Goal: Information Seeking & Learning: Learn about a topic

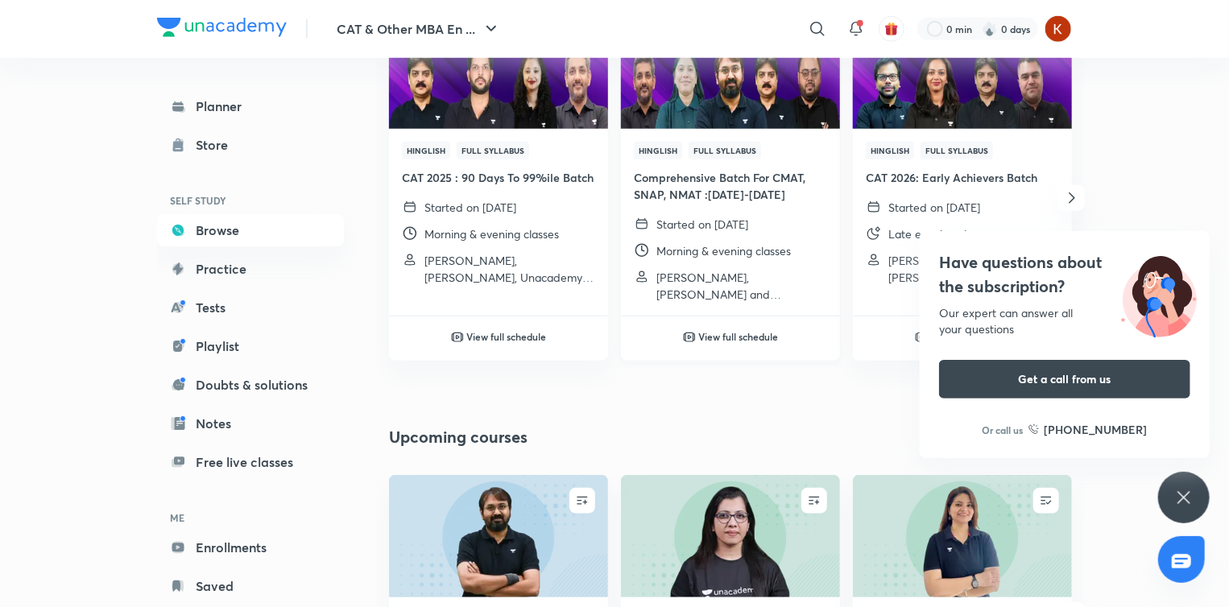
scroll to position [851, 0]
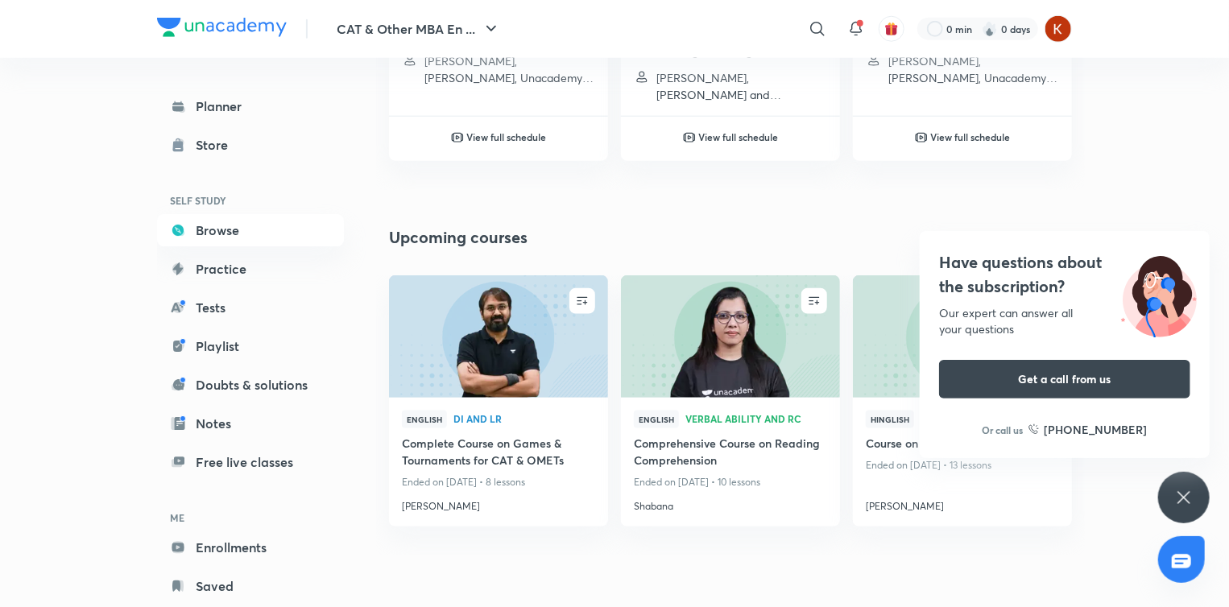
click at [1178, 499] on icon at bounding box center [1183, 497] width 19 height 19
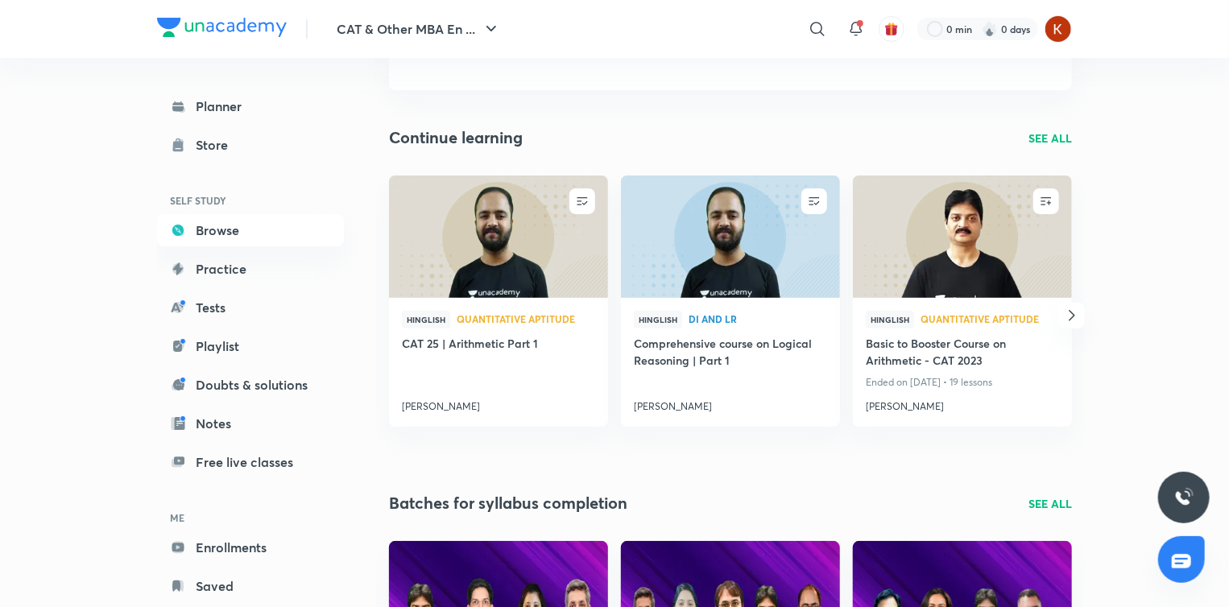
scroll to position [0, 0]
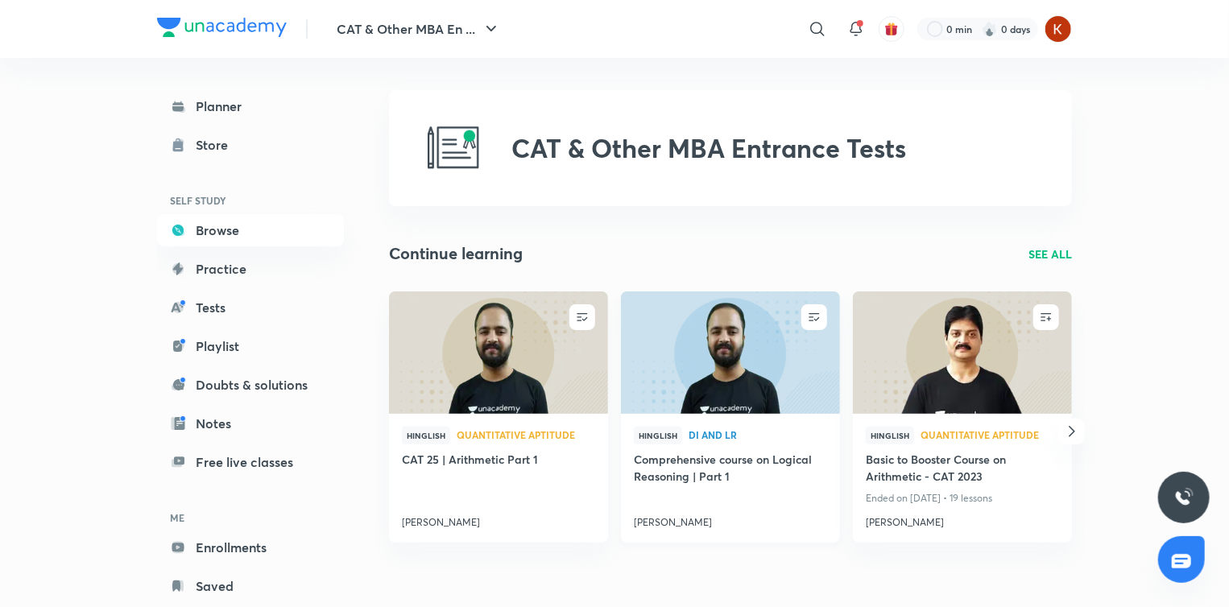
click at [678, 520] on h4 "[PERSON_NAME]" at bounding box center [730, 519] width 193 height 21
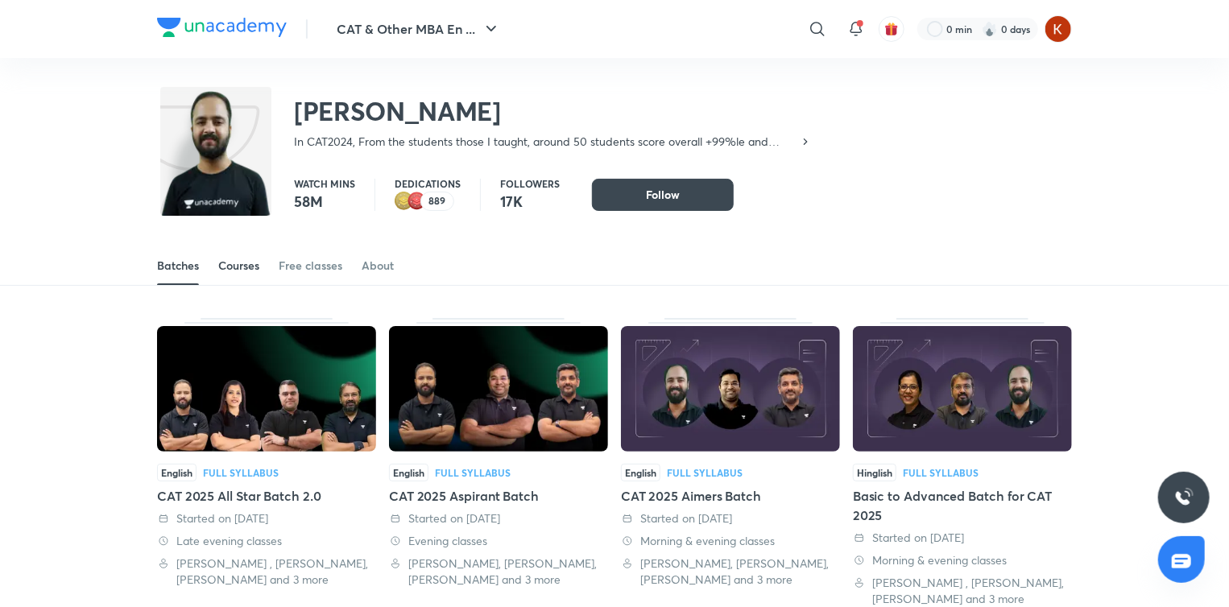
click at [243, 268] on div "Courses" at bounding box center [238, 266] width 41 height 16
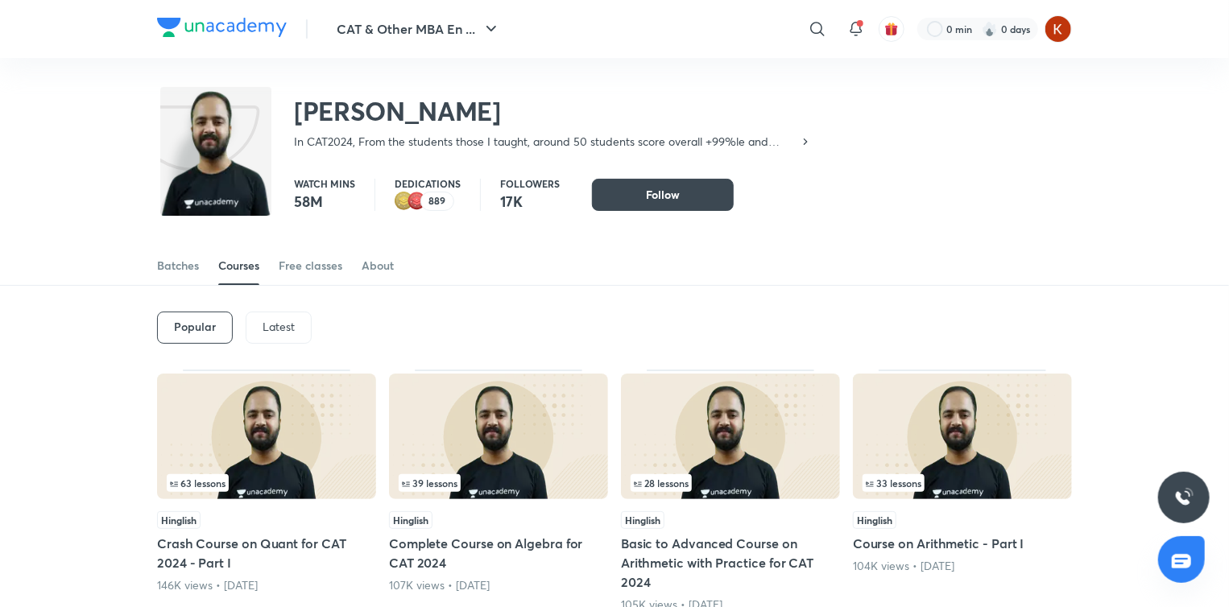
click at [277, 330] on p "Latest" at bounding box center [279, 327] width 32 height 13
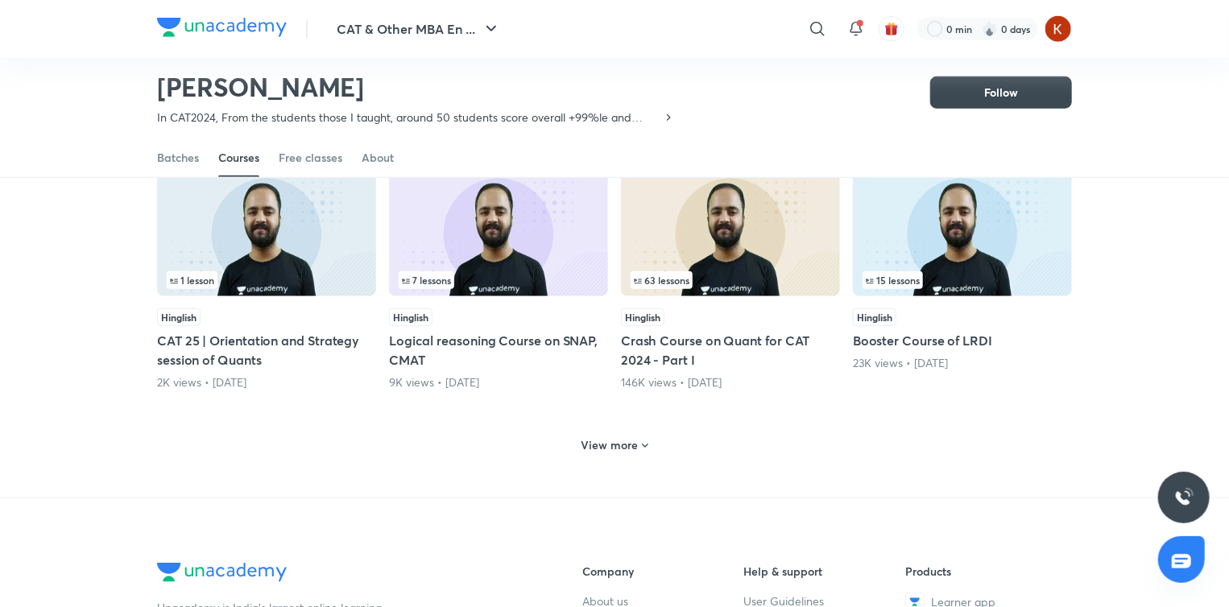
scroll to position [677, 0]
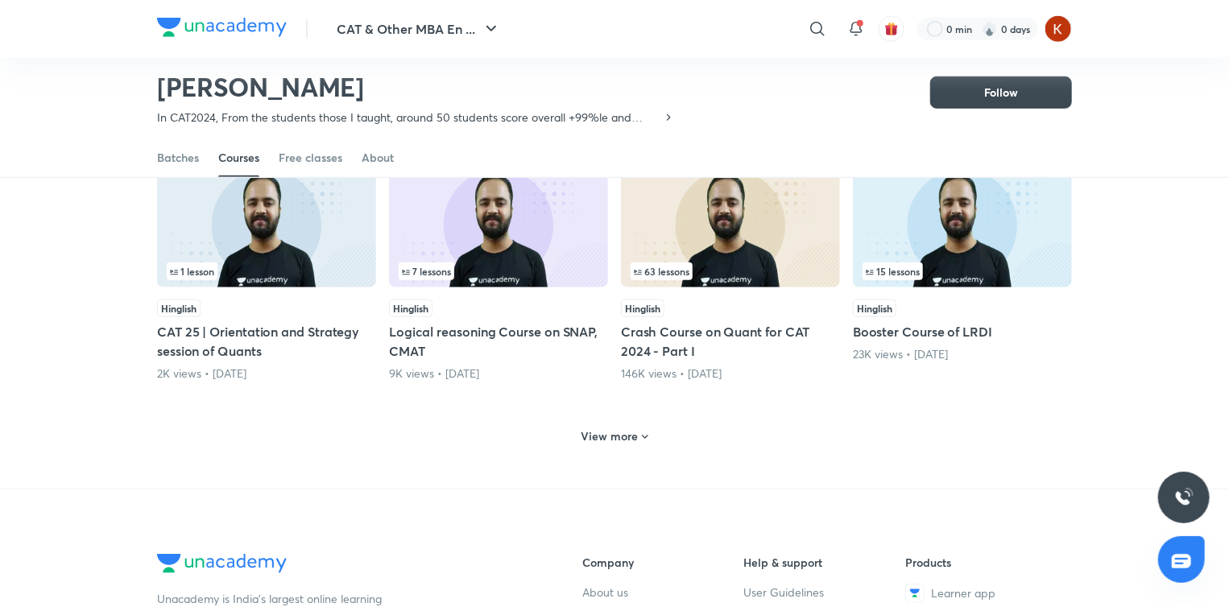
click at [588, 429] on h6 "View more" at bounding box center [610, 437] width 57 height 16
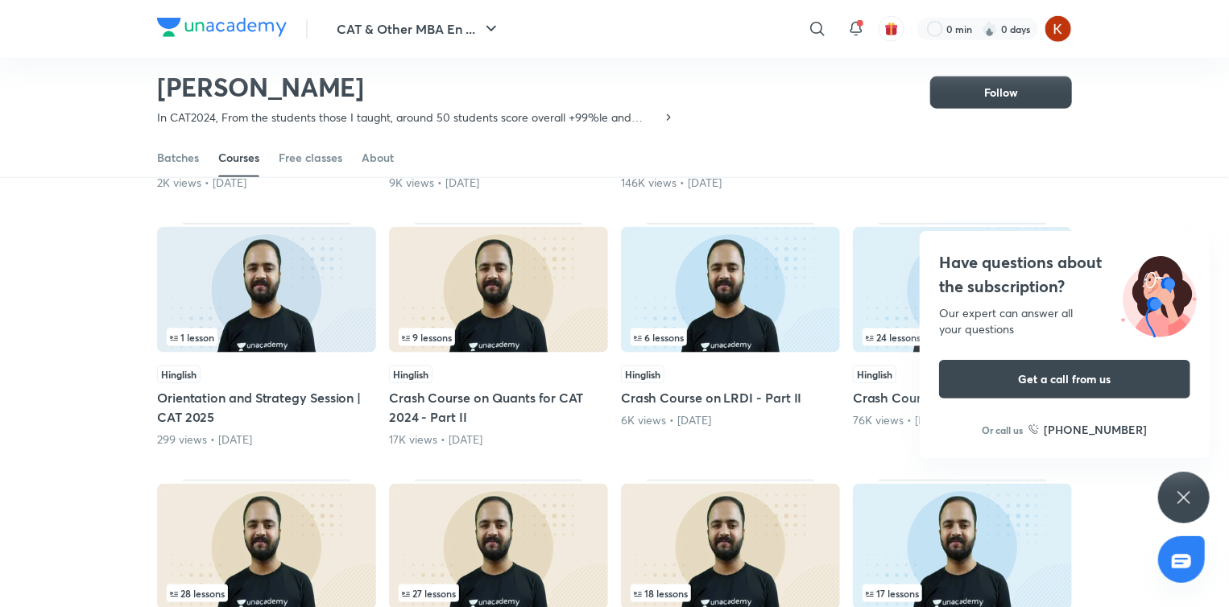
scroll to position [909, 0]
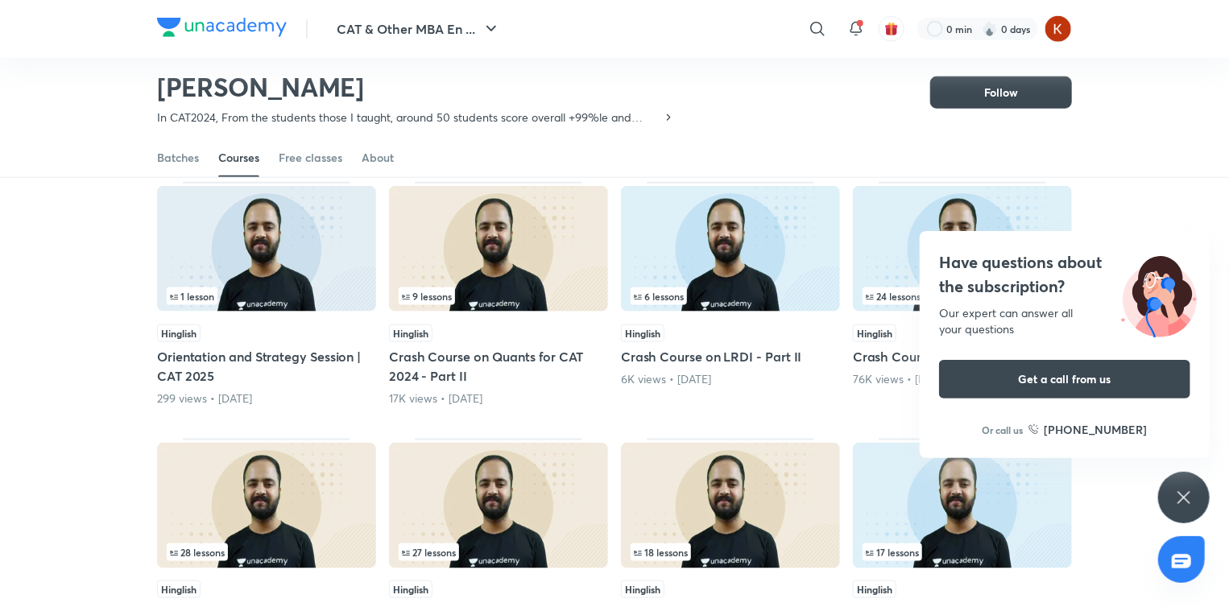
click at [1192, 487] on div "Have questions about the subscription? Our expert can answer all your questions…" at bounding box center [1184, 498] width 52 height 52
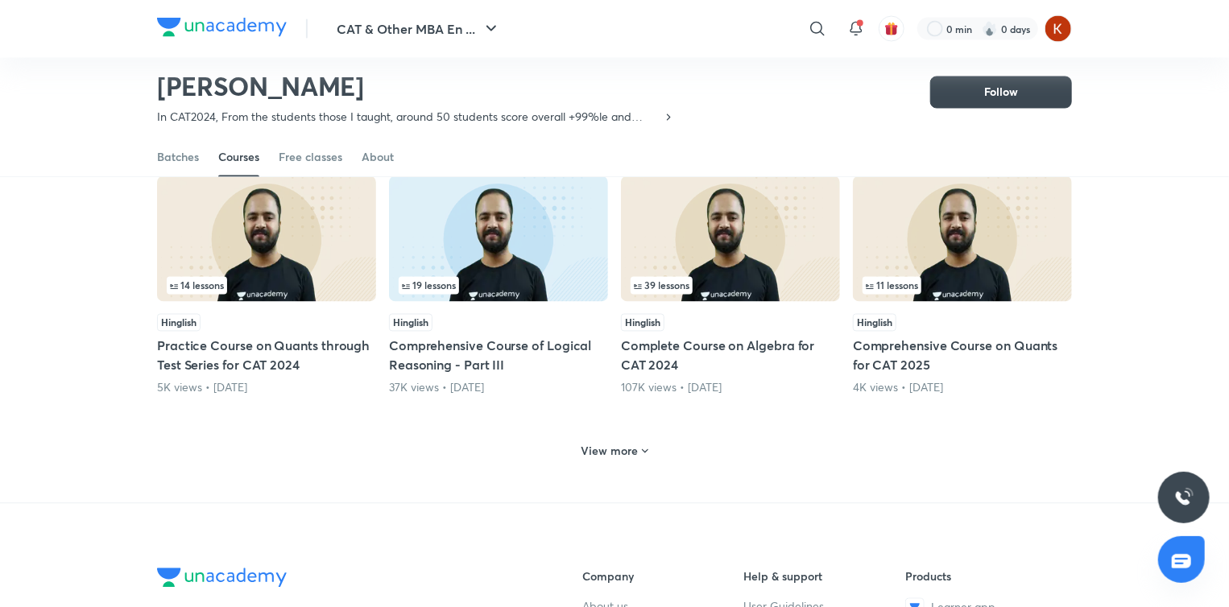
scroll to position [1452, 0]
click at [611, 445] on h6 "View more" at bounding box center [610, 451] width 57 height 16
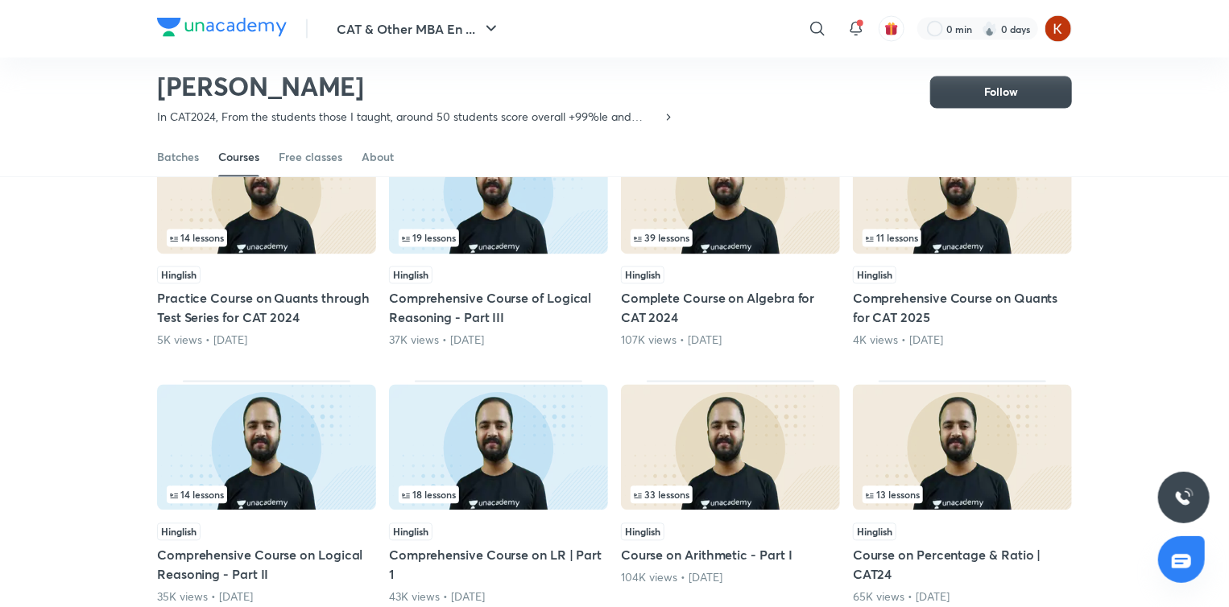
scroll to position [1497, 0]
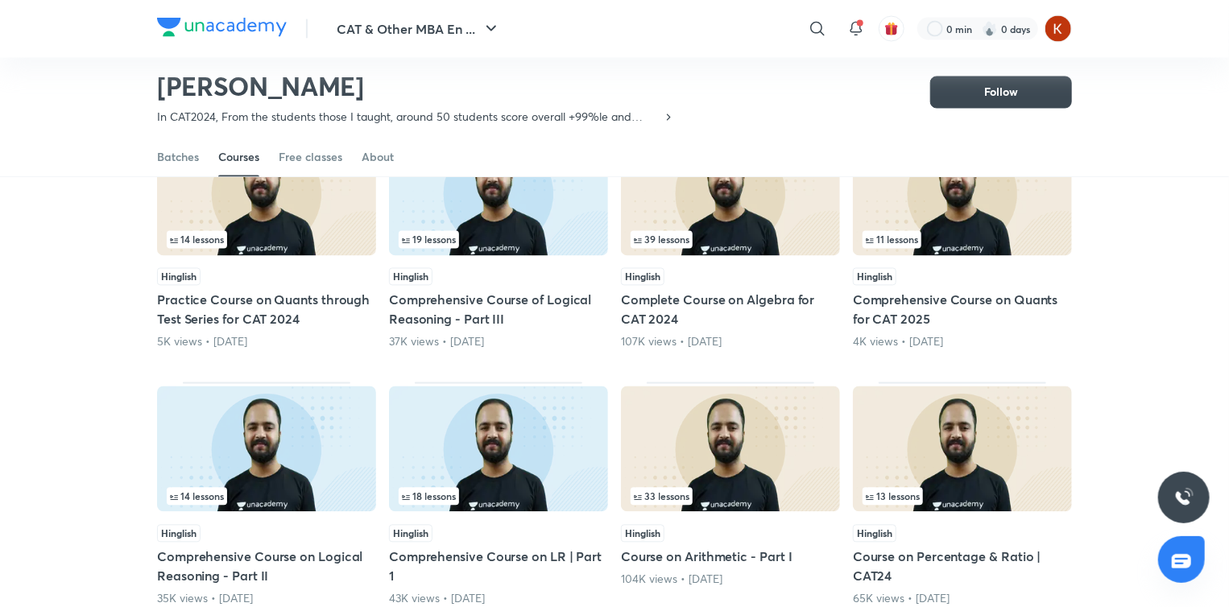
click at [659, 310] on h5 "Complete Course on Algebra for CAT 2024" at bounding box center [730, 310] width 219 height 39
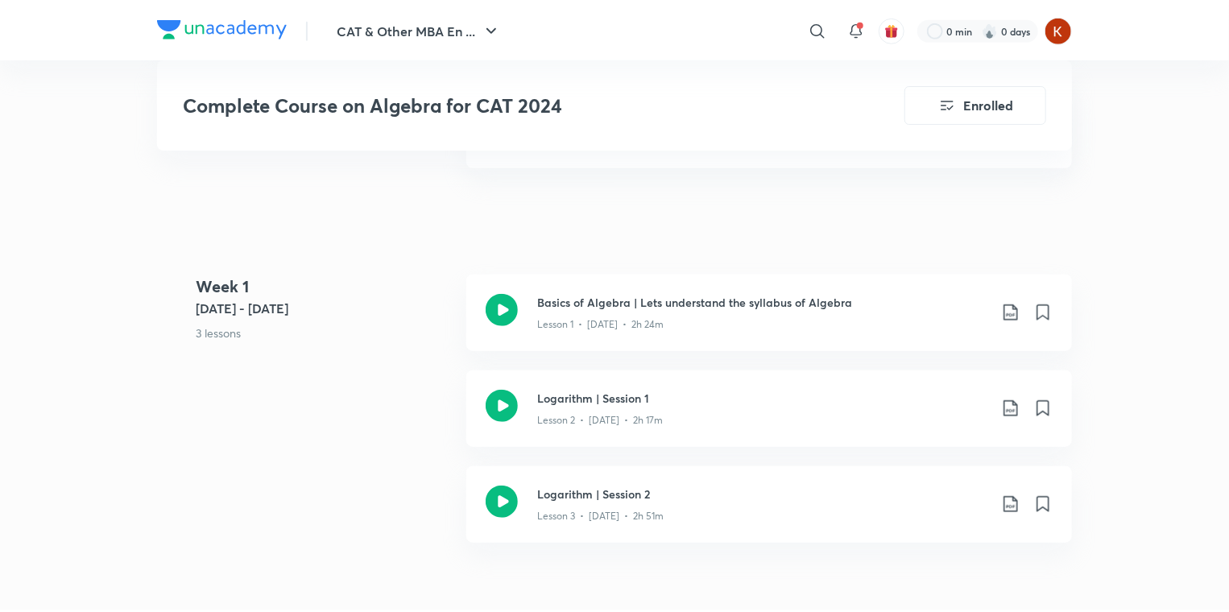
scroll to position [551, 0]
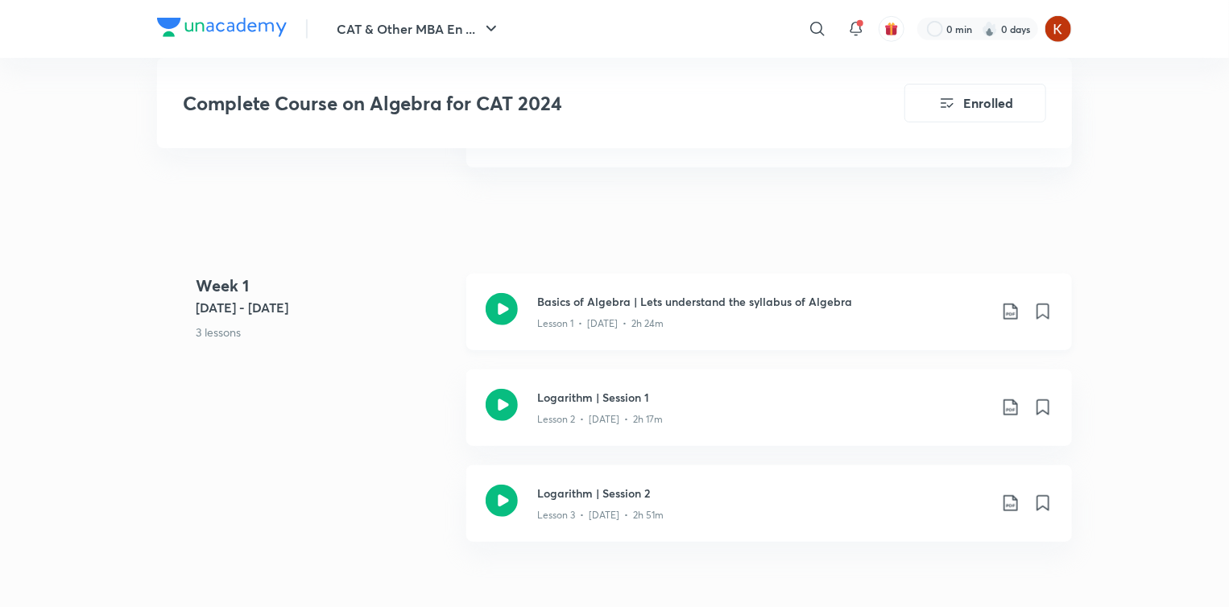
click at [514, 316] on icon at bounding box center [502, 309] width 32 height 32
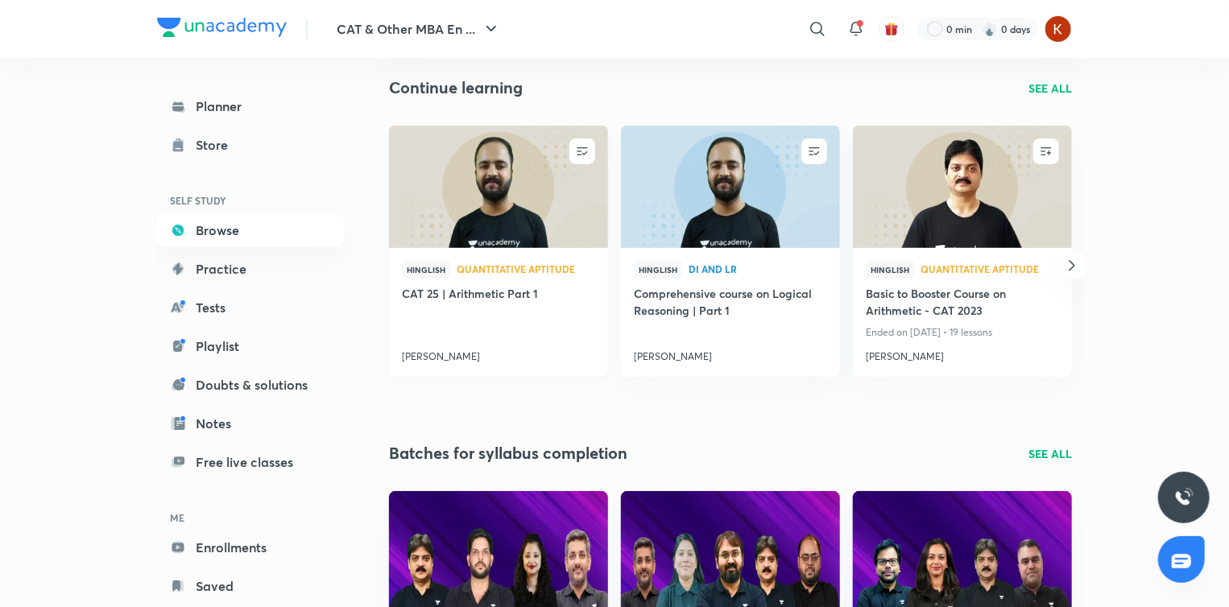
scroll to position [164, 0]
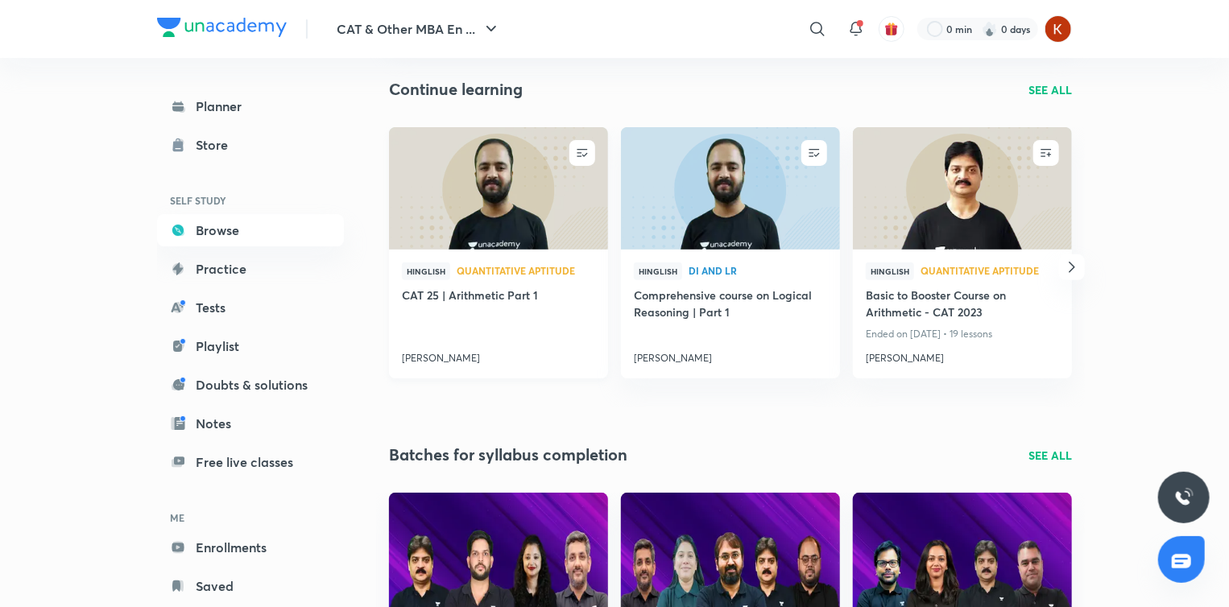
click at [512, 291] on h4 "CAT 25 | Arithmetic Part 1" at bounding box center [498, 297] width 193 height 20
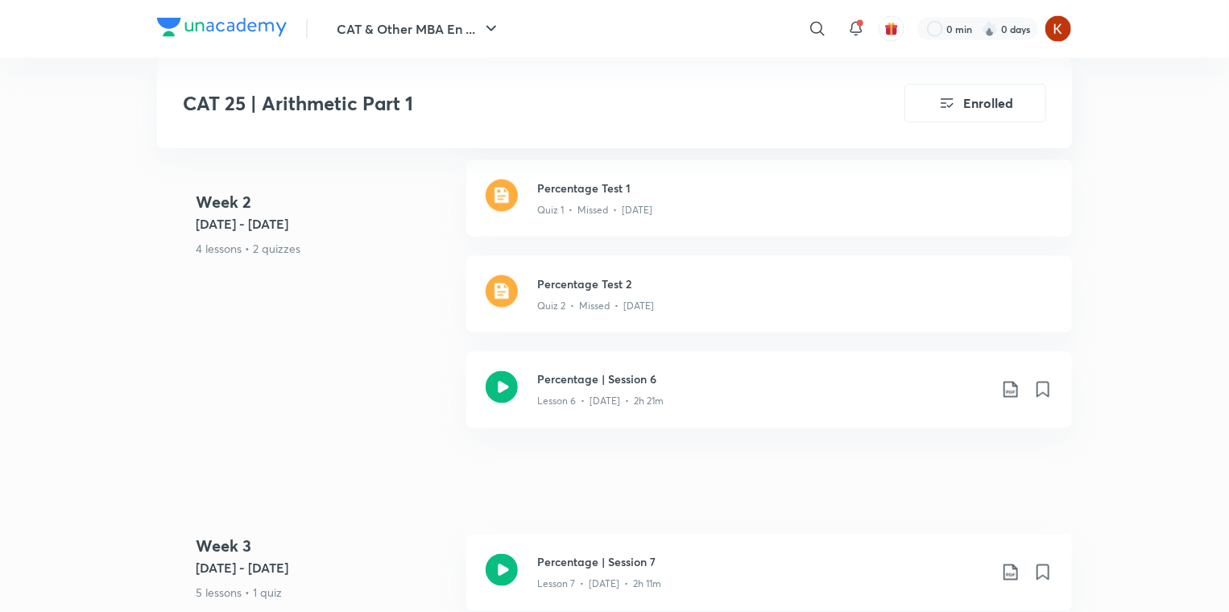
scroll to position [1195, 0]
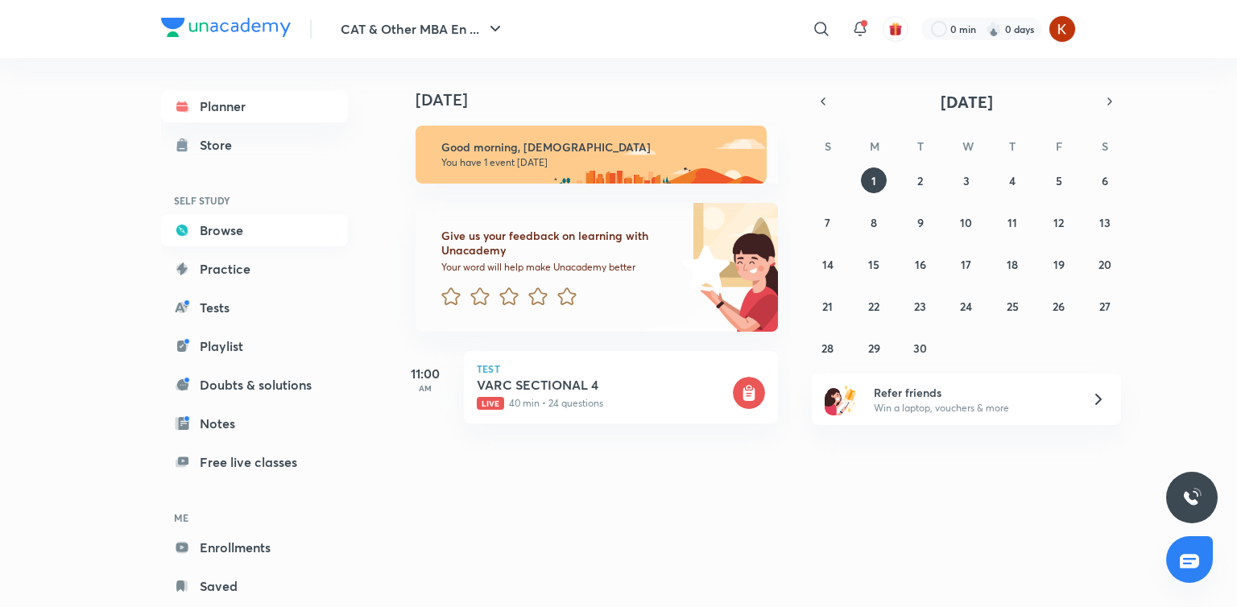
click at [197, 237] on link "Browse" at bounding box center [254, 230] width 187 height 32
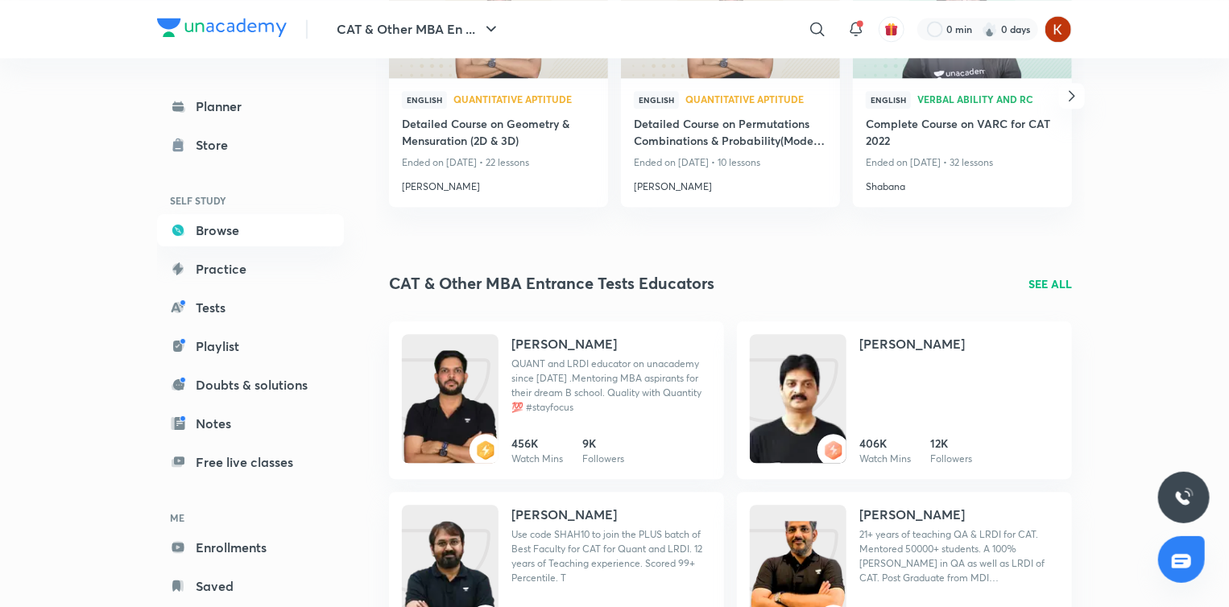
scroll to position [1901, 0]
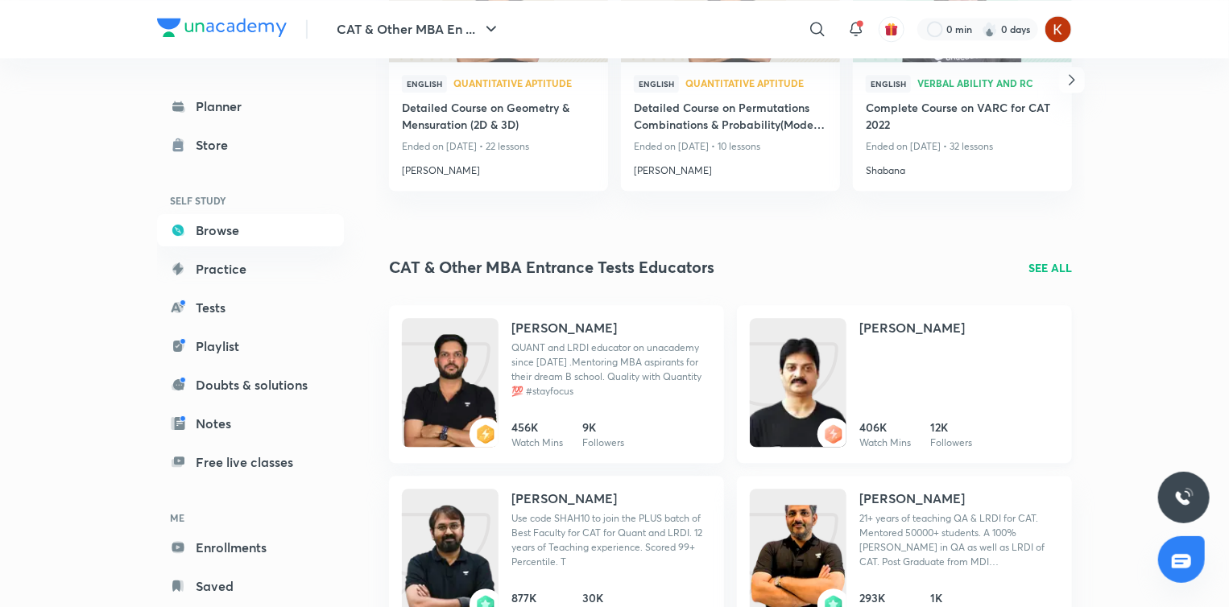
click at [897, 330] on h4 "Lokesh Agarwal" at bounding box center [912, 327] width 106 height 19
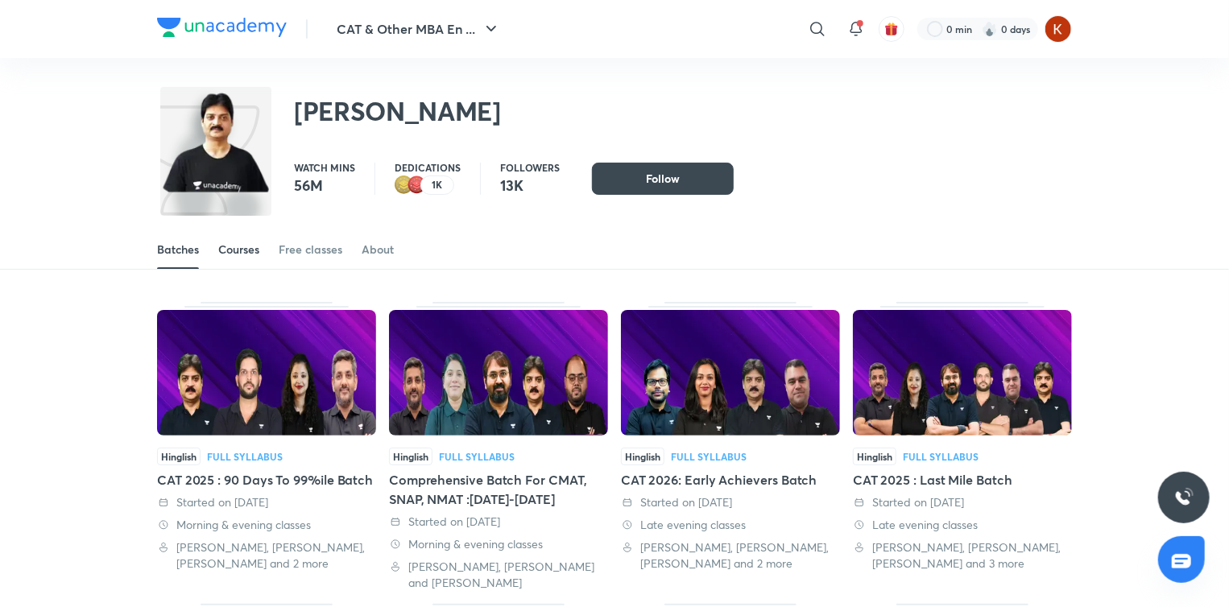
click at [222, 254] on div "Courses" at bounding box center [238, 250] width 41 height 16
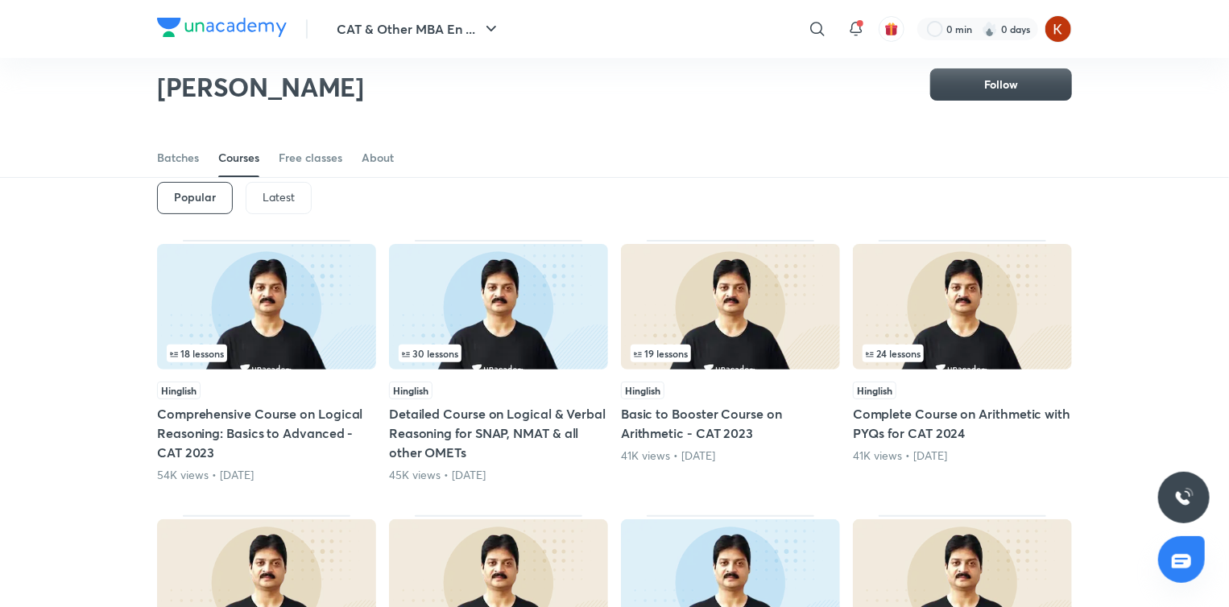
scroll to position [56, 0]
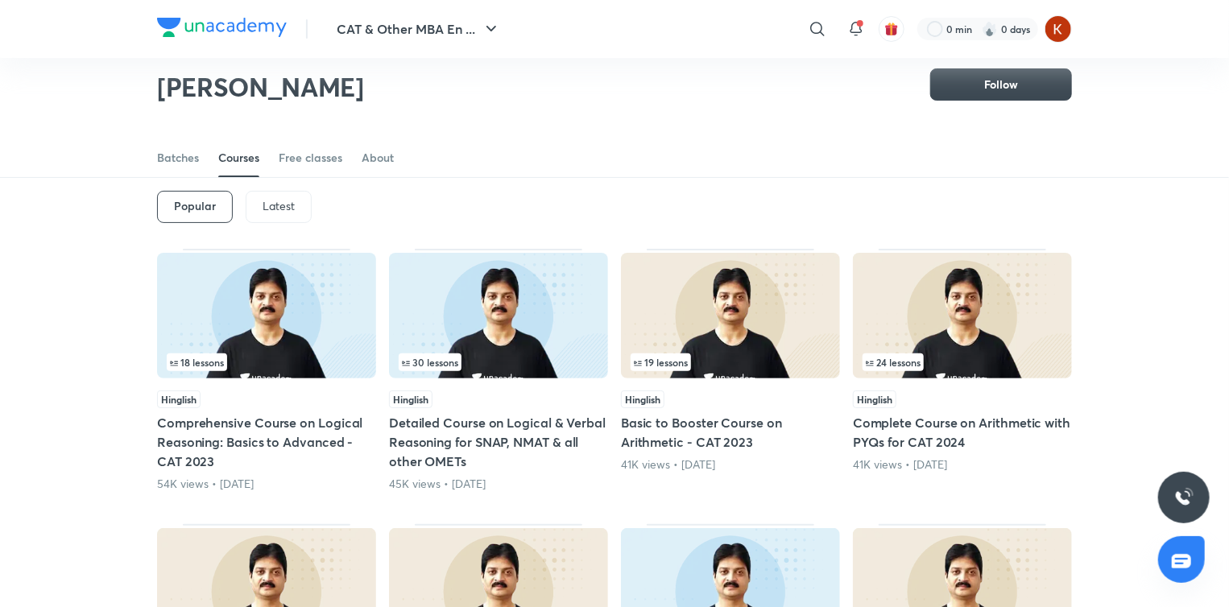
click at [271, 200] on p "Latest" at bounding box center [279, 206] width 32 height 13
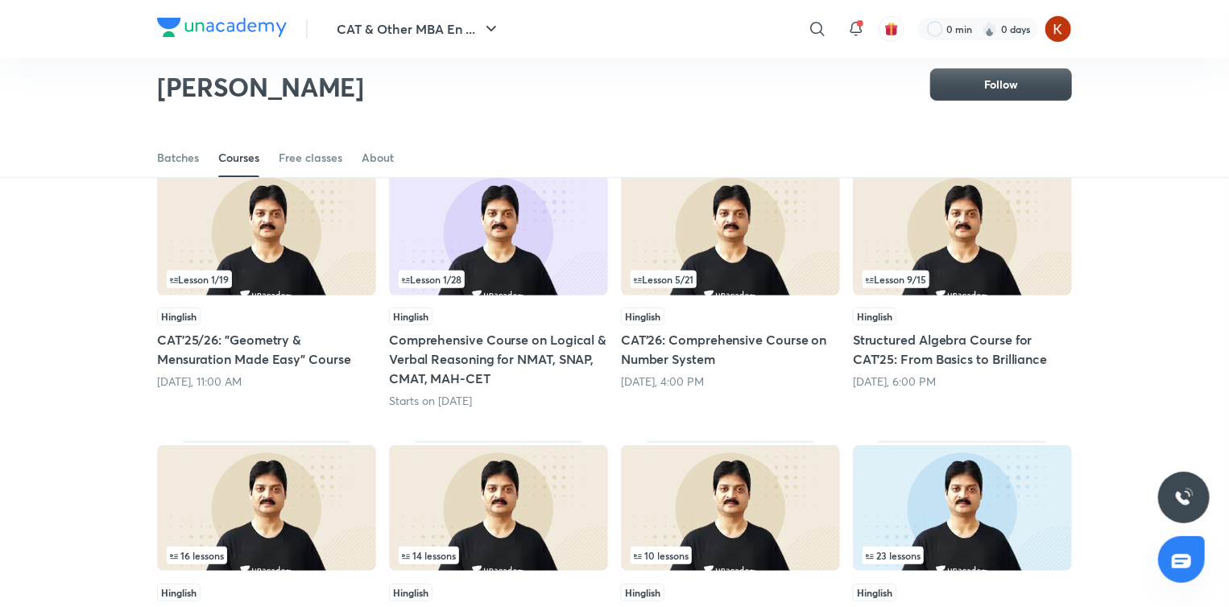
scroll to position [140, 0]
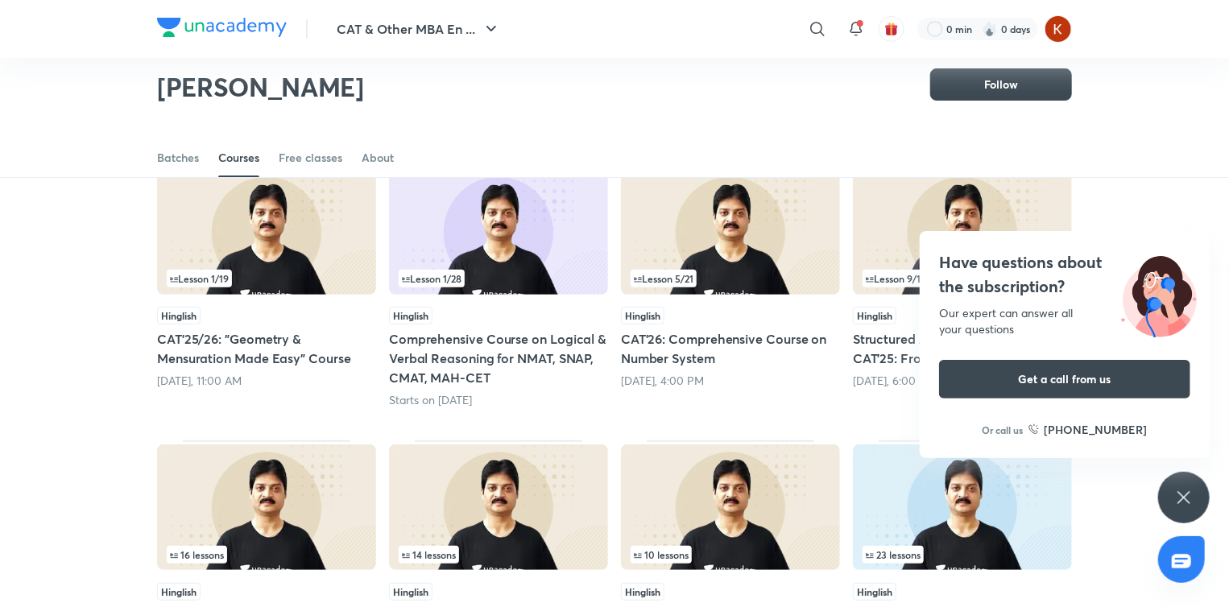
click at [1196, 496] on div "Have questions about the subscription? Our expert can answer all your questions…" at bounding box center [1184, 498] width 52 height 52
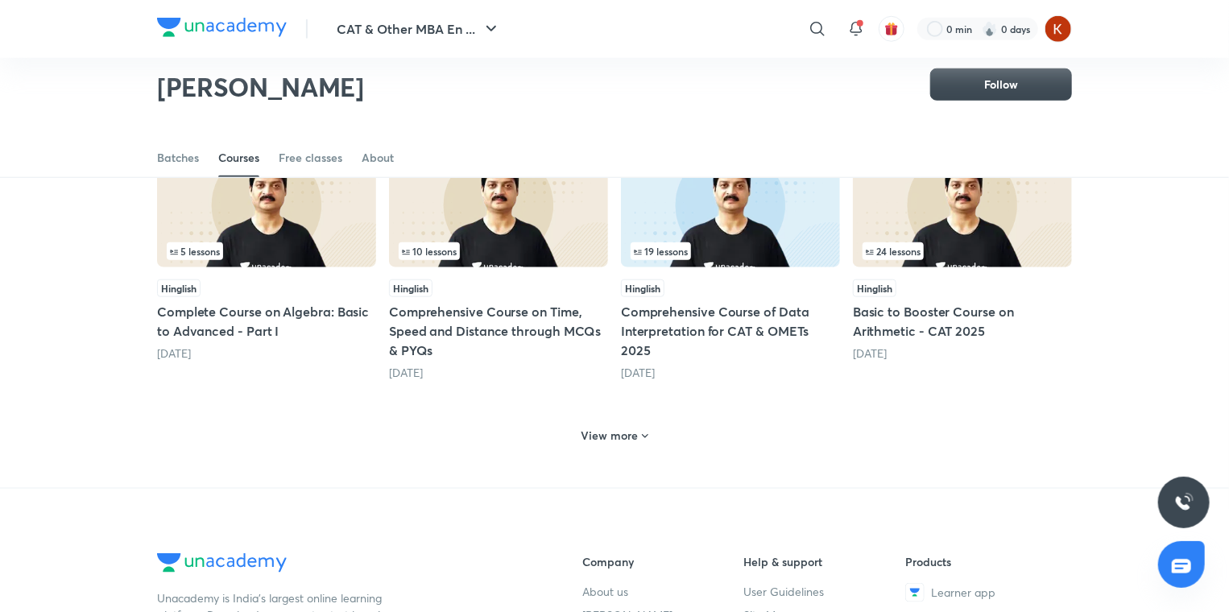
scroll to position [0, 0]
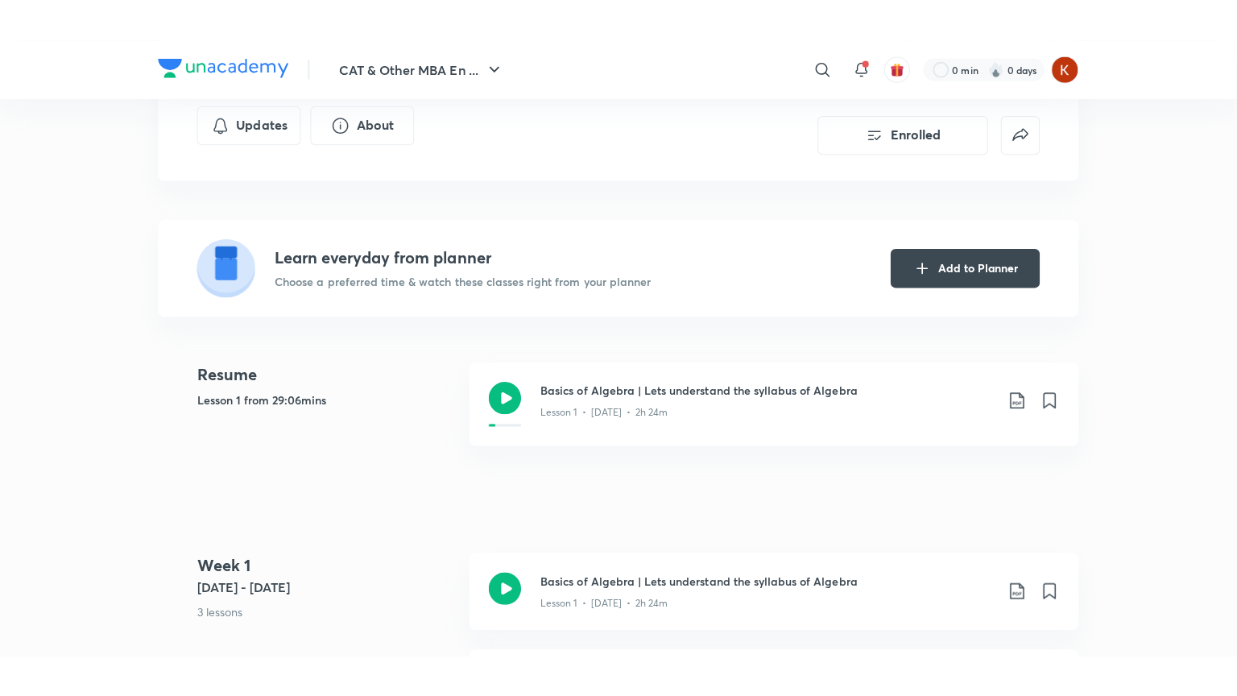
scroll to position [321, 0]
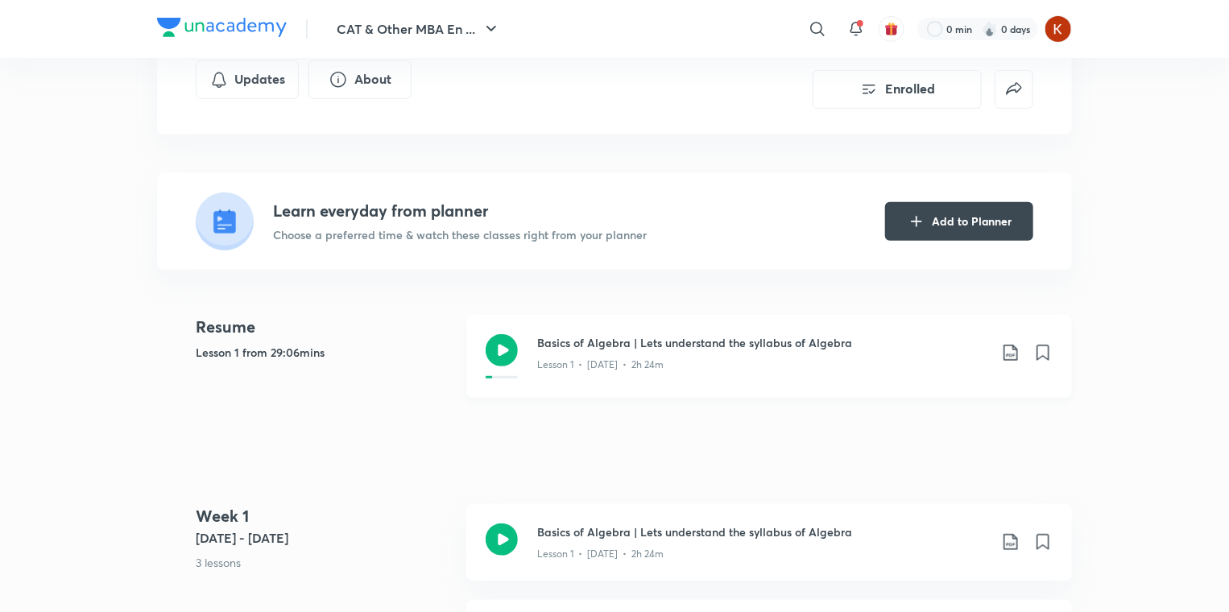
click at [500, 348] on icon at bounding box center [502, 350] width 32 height 32
